Goal: Navigation & Orientation: Go to known website

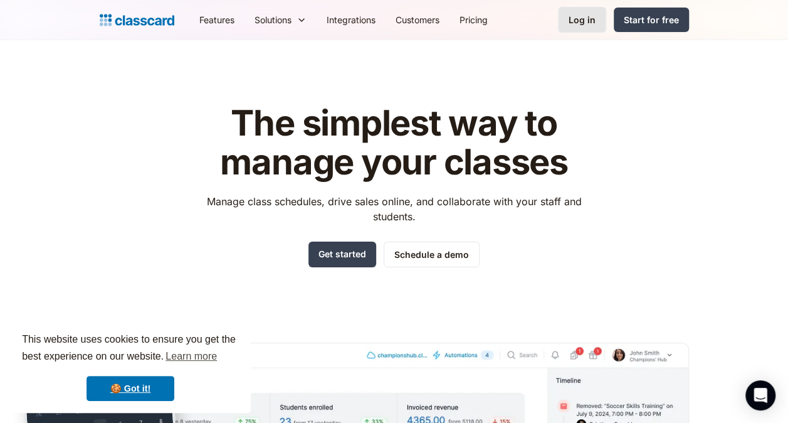
click at [576, 23] on div "Log in" at bounding box center [582, 19] width 27 height 13
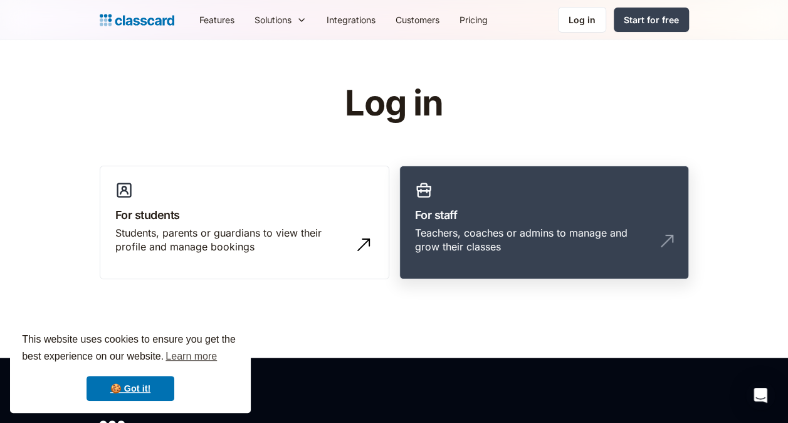
click at [475, 222] on h3 "For staff" at bounding box center [544, 214] width 258 height 17
